Goal: Transaction & Acquisition: Purchase product/service

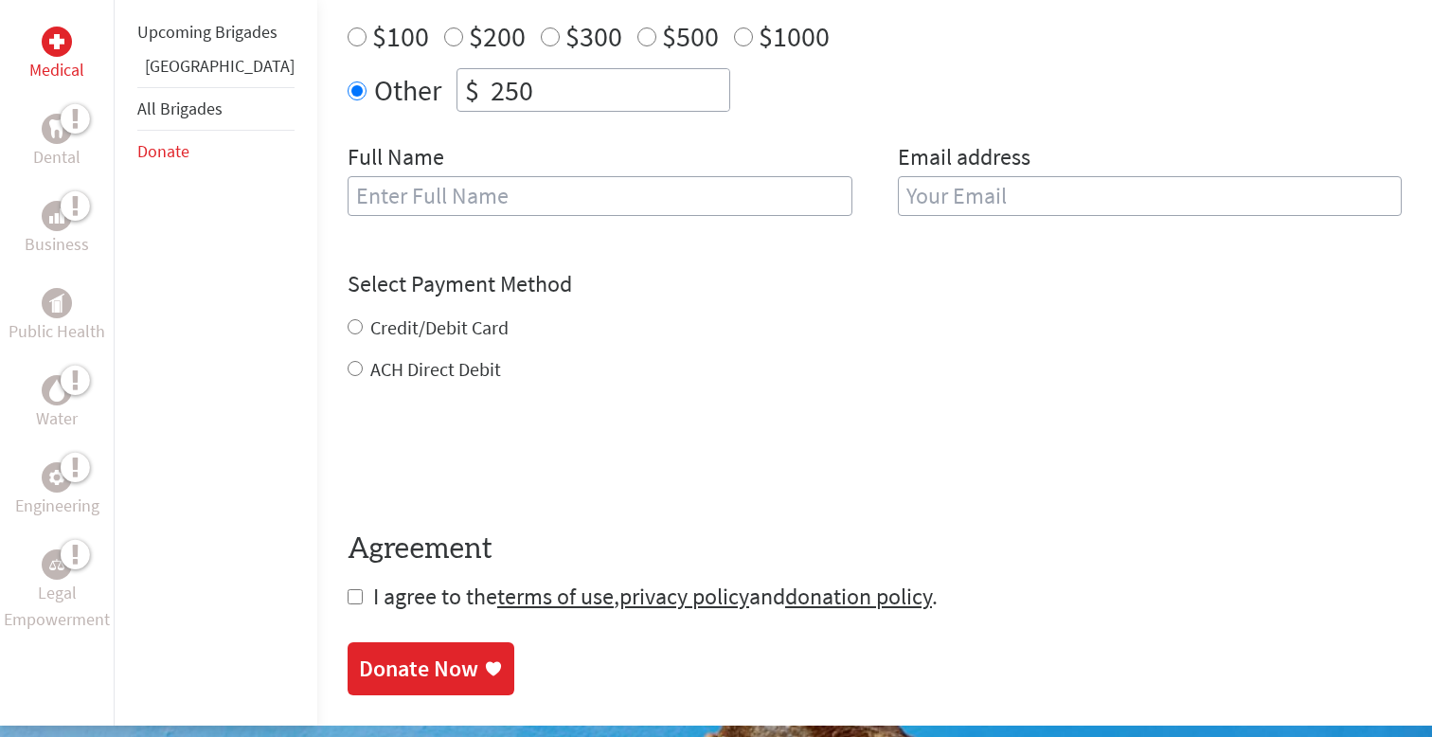
scroll to position [816, 0]
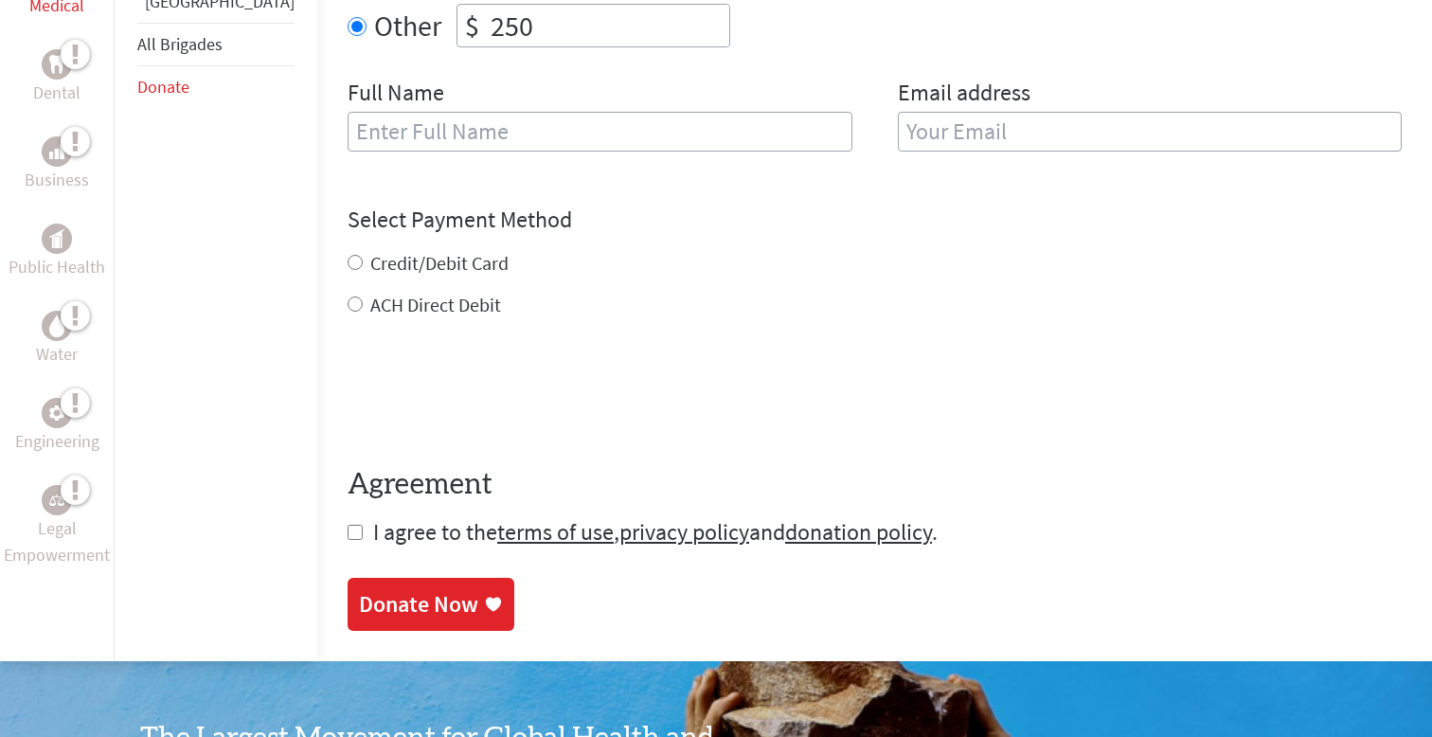
click at [479, 118] on input "text" at bounding box center [599, 132] width 505 height 40
click at [926, 122] on input "email" at bounding box center [1150, 132] width 505 height 40
click at [529, 86] on div "Full Name [PERSON_NAME]" at bounding box center [599, 126] width 505 height 97
click at [519, 112] on input "[PERSON_NAME]" at bounding box center [599, 132] width 505 height 40
type input "[PERSON_NAME]"
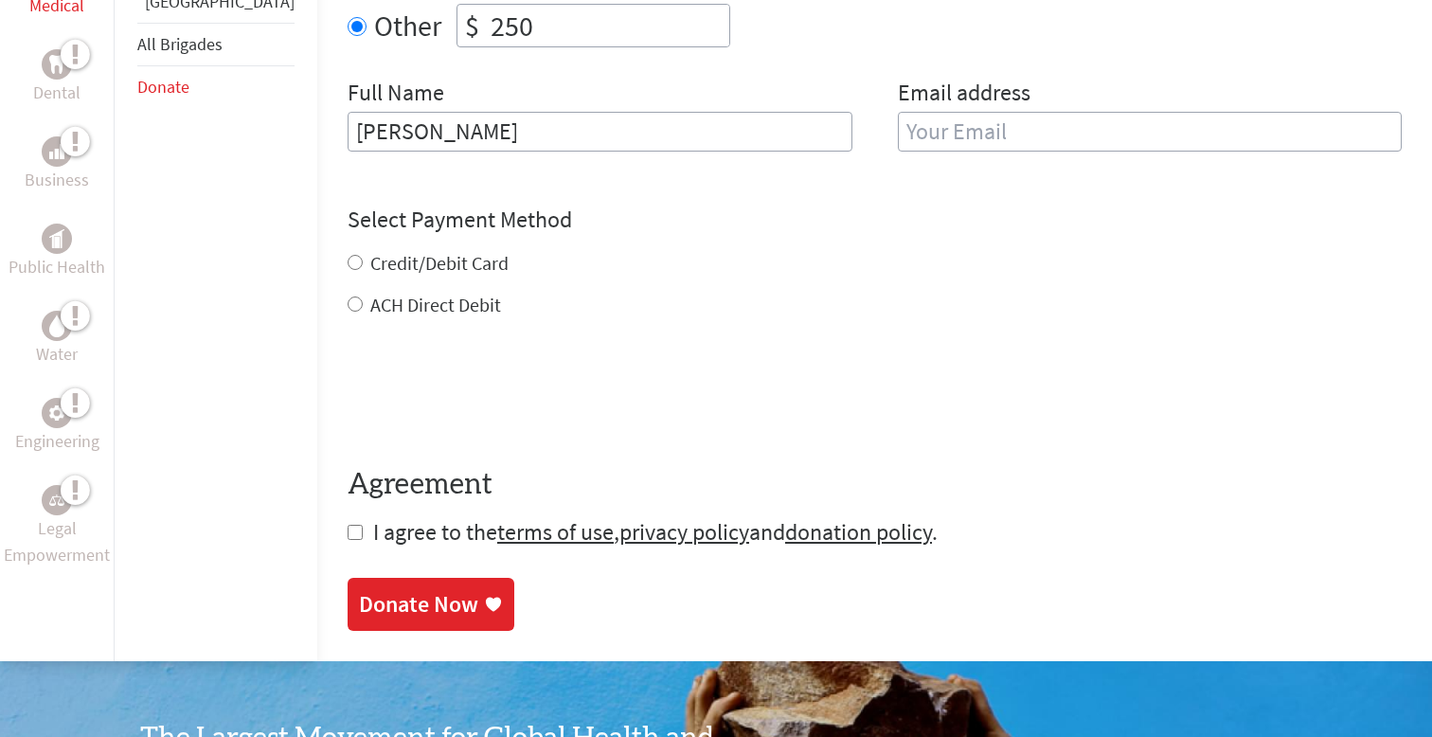
click at [370, 253] on label "Credit/Debit Card" at bounding box center [439, 263] width 138 height 24
click at [355, 255] on input "Credit/Debit Card" at bounding box center [354, 262] width 15 height 15
radio input "true"
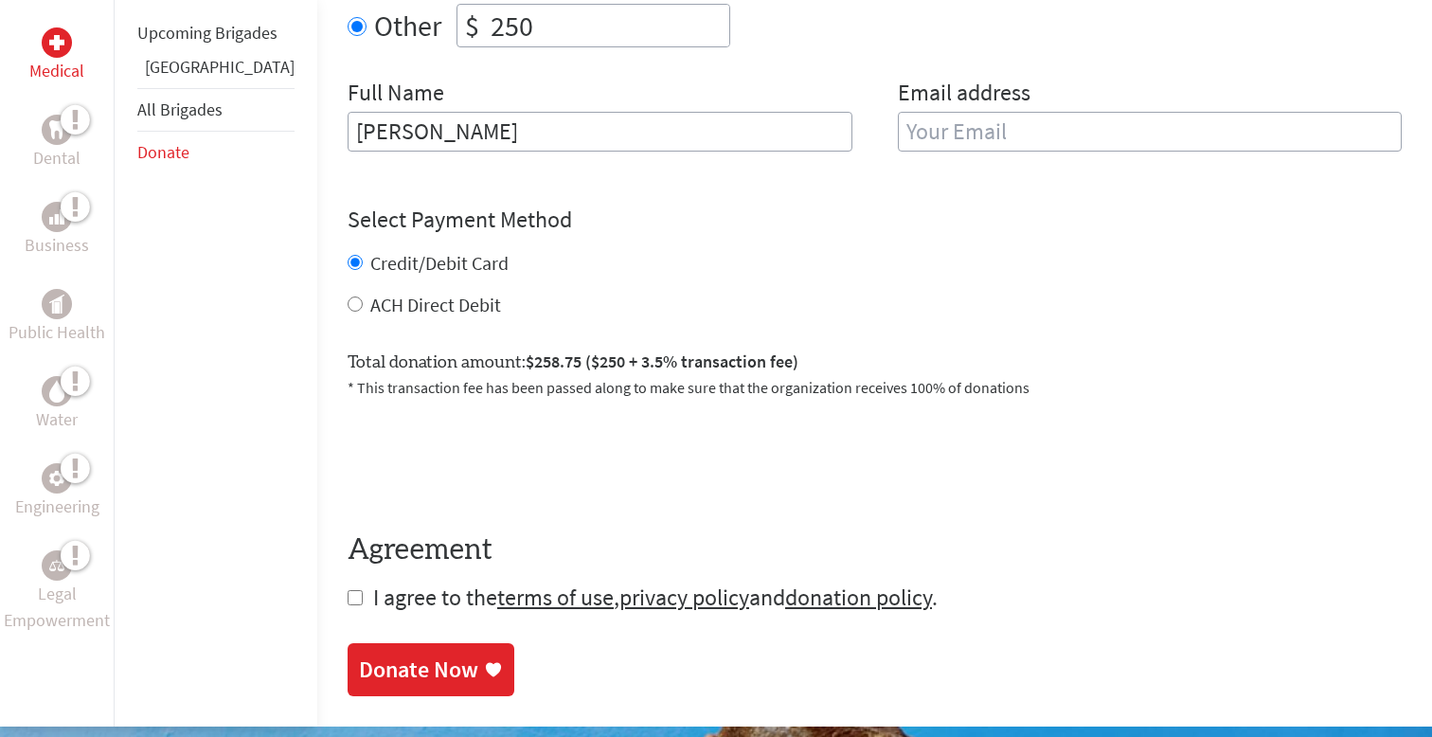
click at [347, 590] on input "checkbox" at bounding box center [354, 597] width 15 height 15
checkbox input "true"
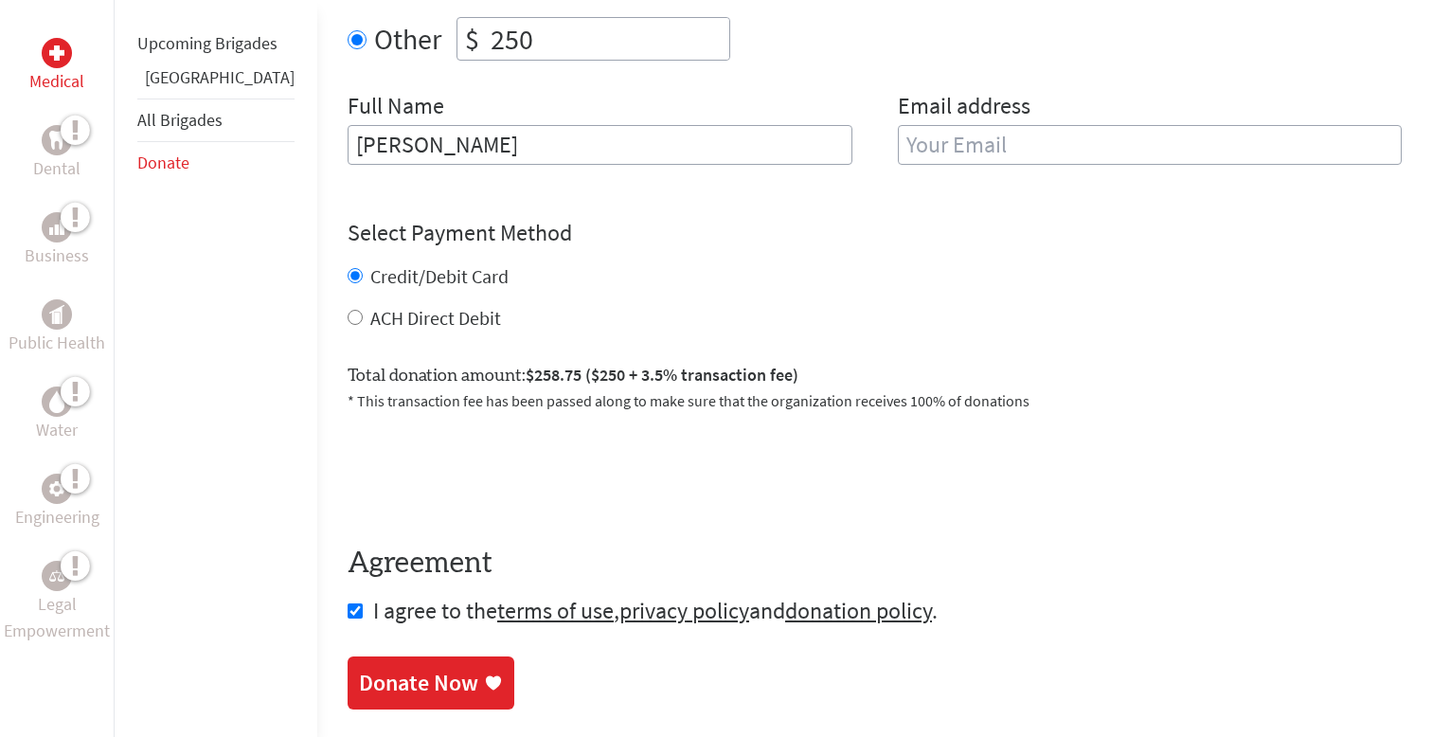
scroll to position [1240, 0]
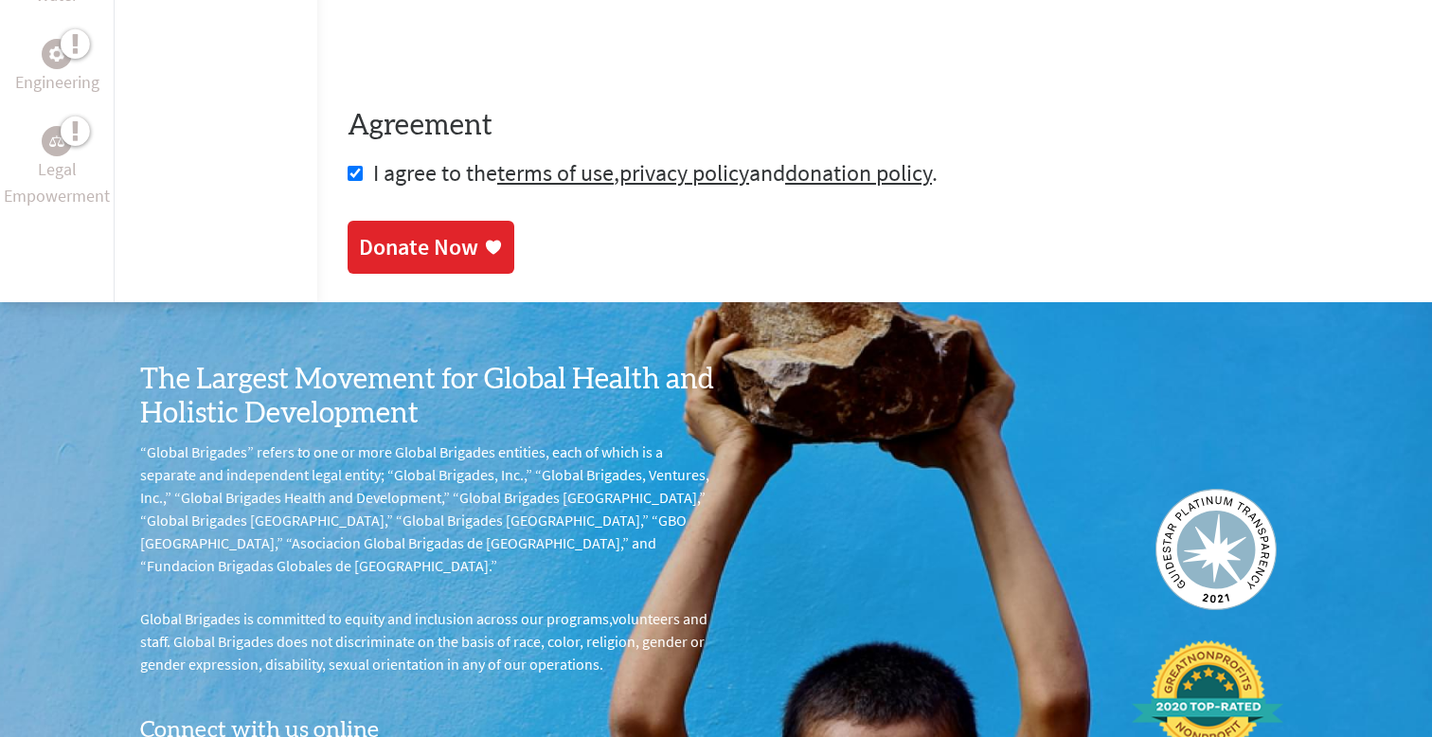
click at [393, 232] on div "Donate Now" at bounding box center [418, 247] width 119 height 30
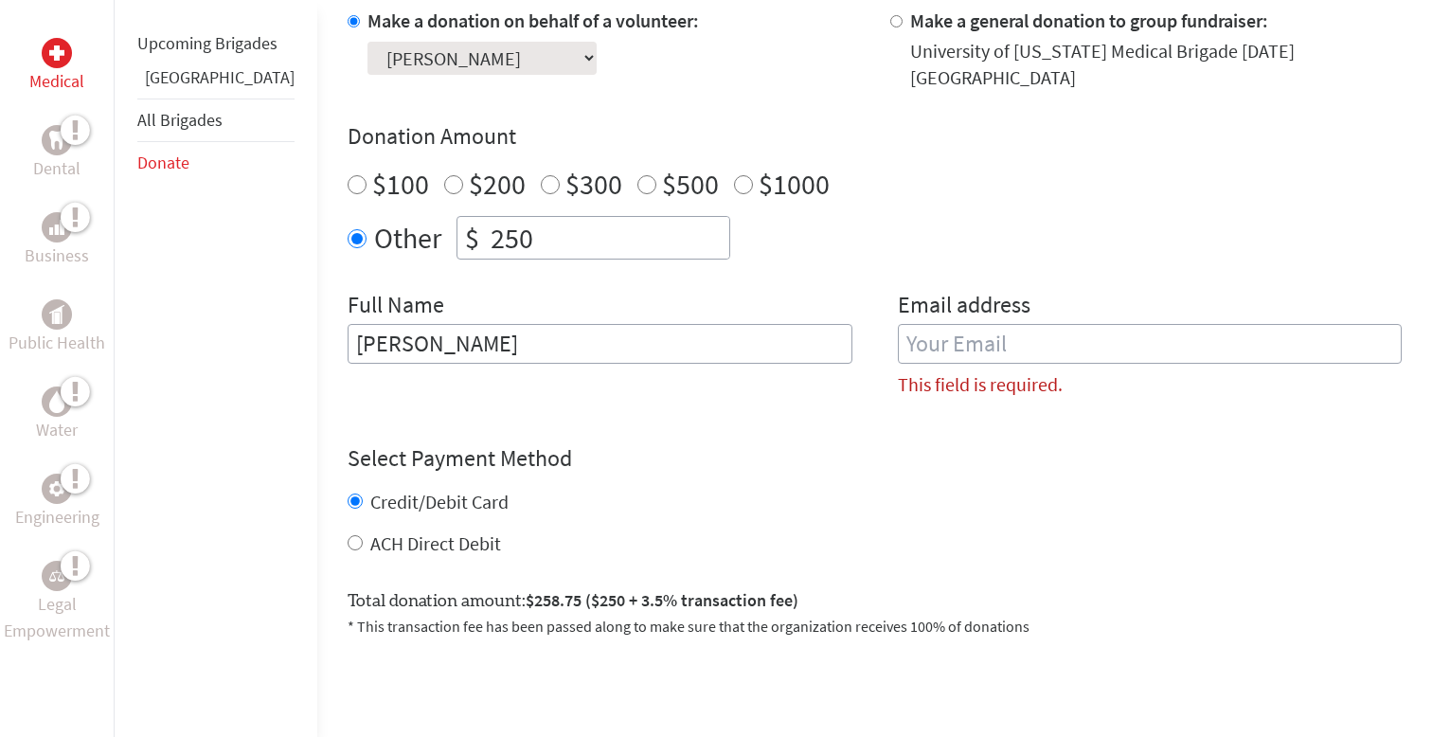
scroll to position [582, 0]
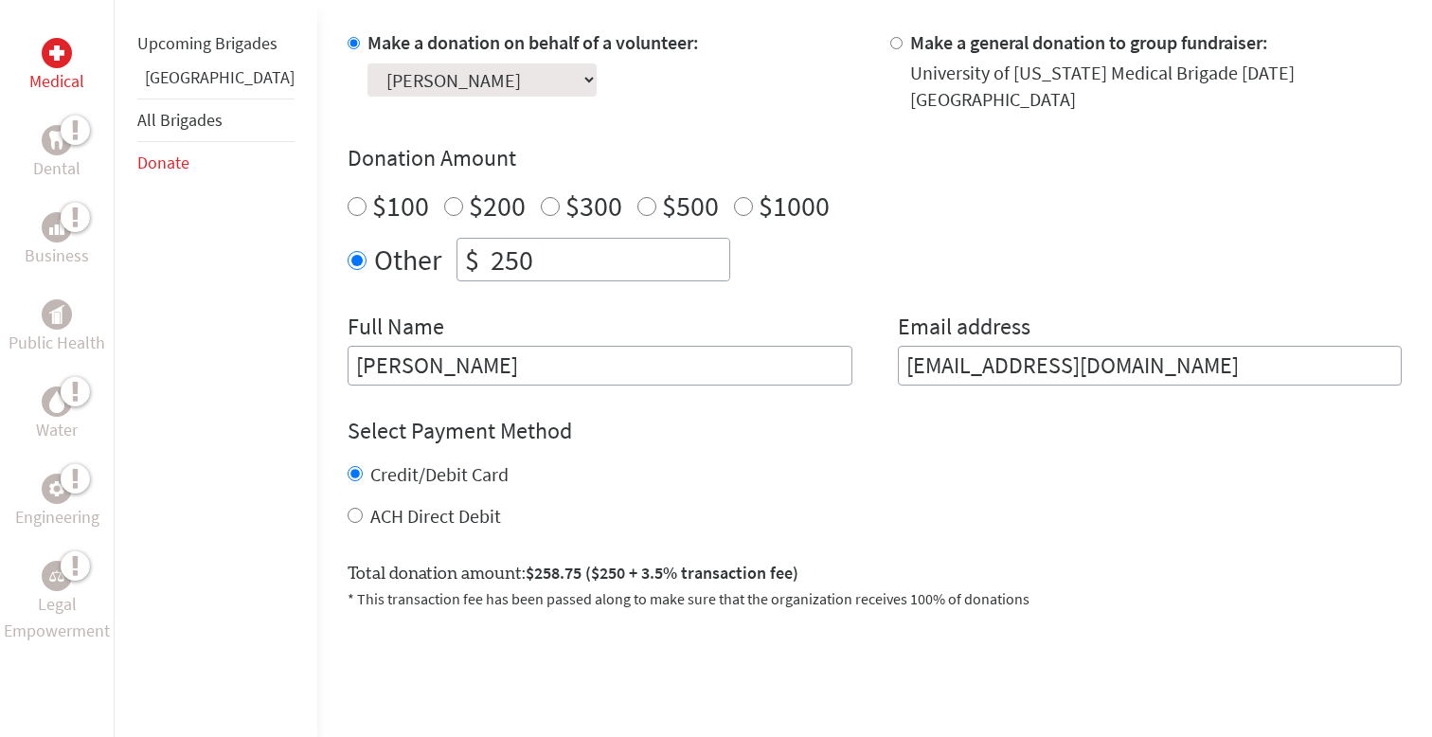
type input "[EMAIL_ADDRESS][DOMAIN_NAME]"
click at [843, 473] on div "Credit/Debit Card ACH Direct Debit" at bounding box center [874, 495] width 1054 height 68
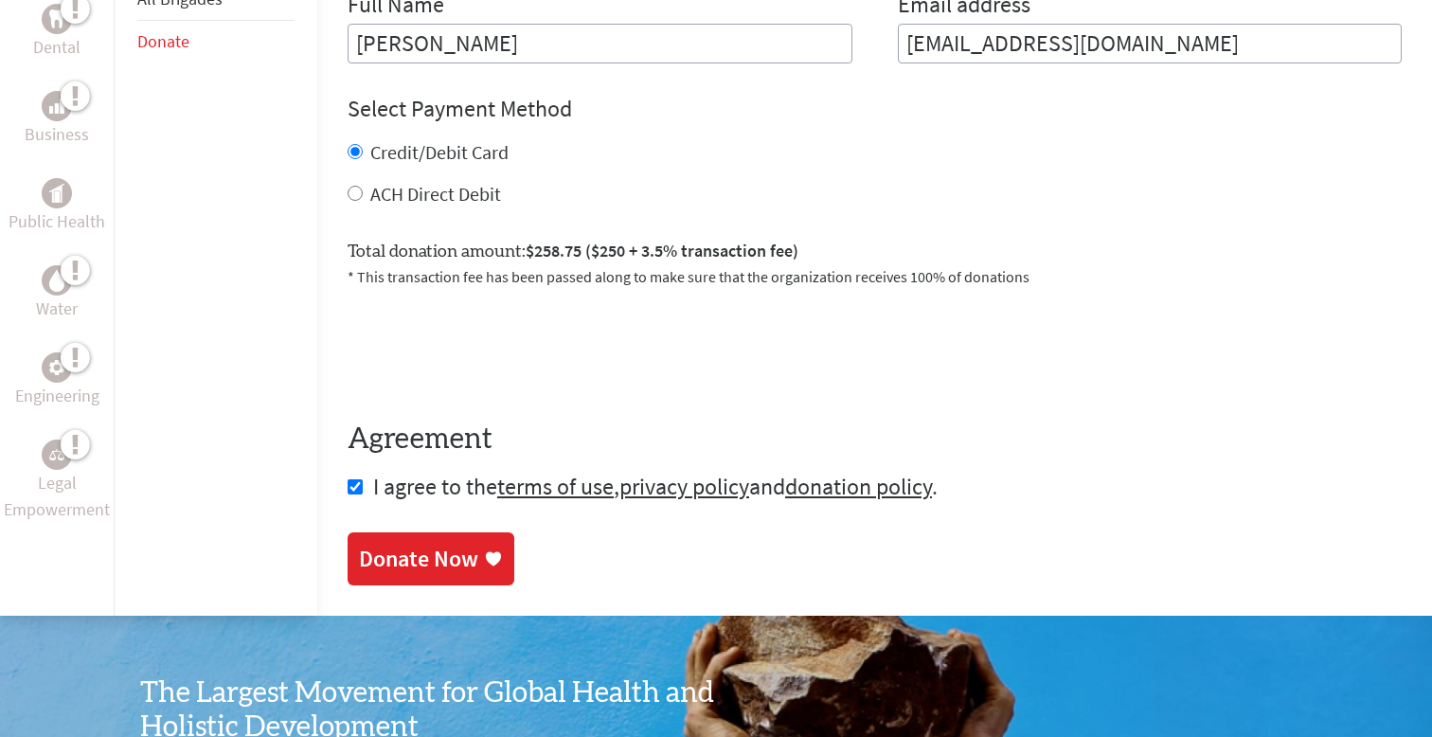
scroll to position [951, 0]
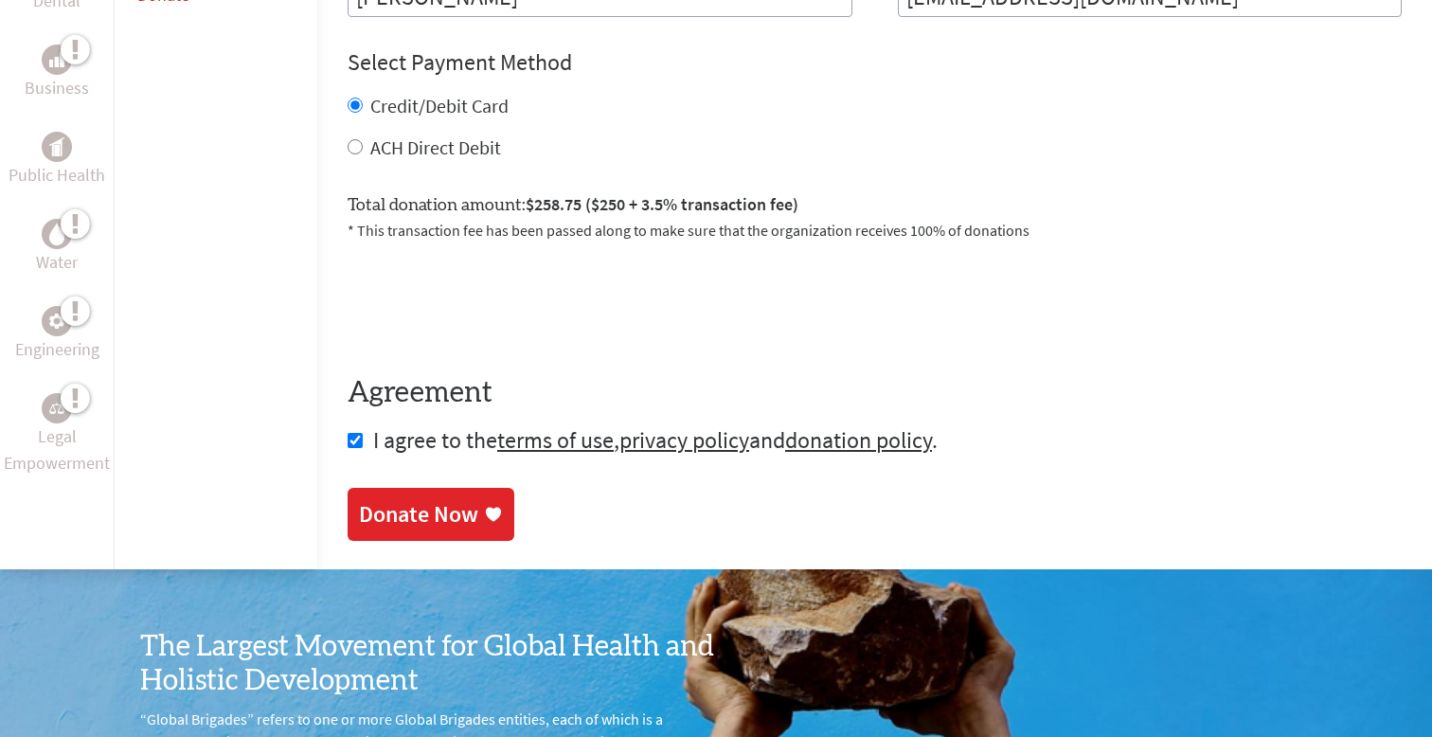
click at [398, 509] on link "Donate Now" at bounding box center [430, 514] width 167 height 53
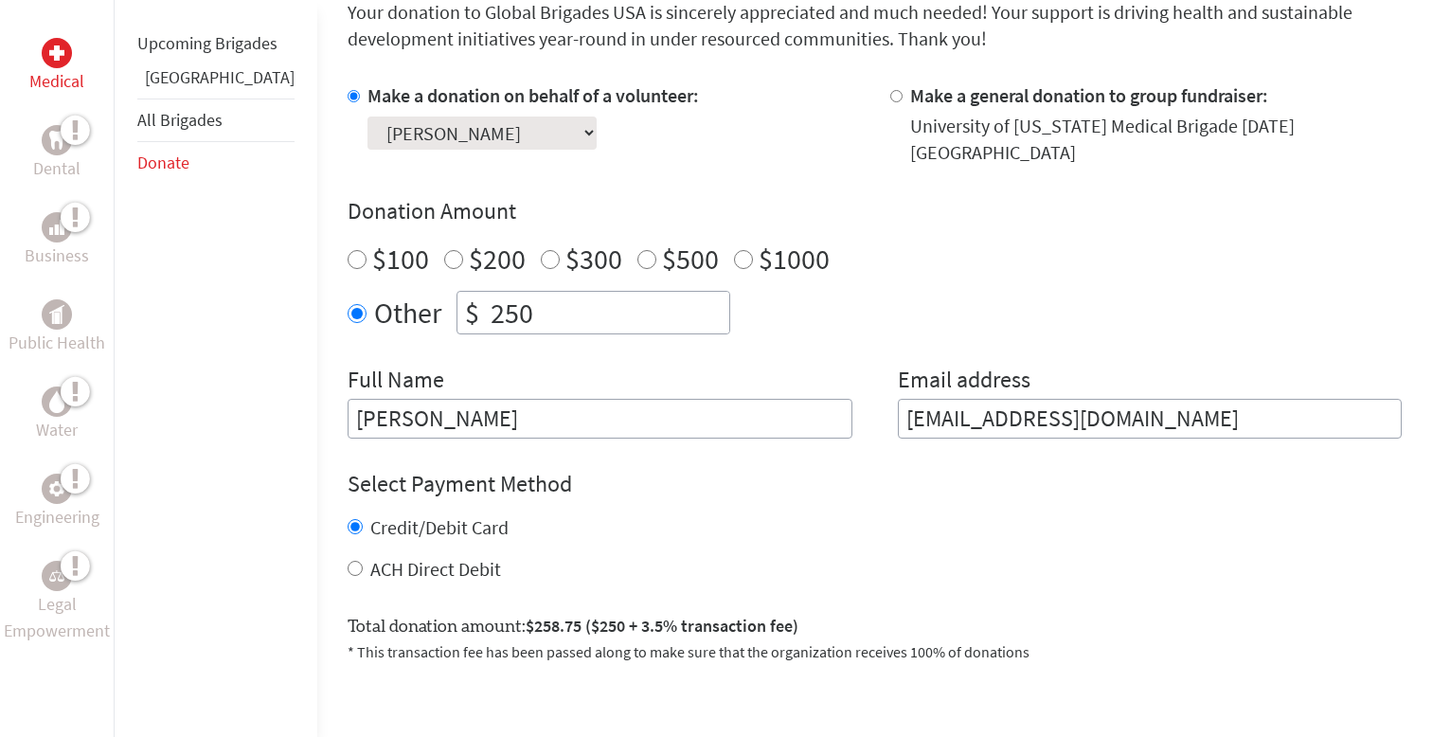
scroll to position [620, 0]
